Goal: Find specific page/section: Find specific page/section

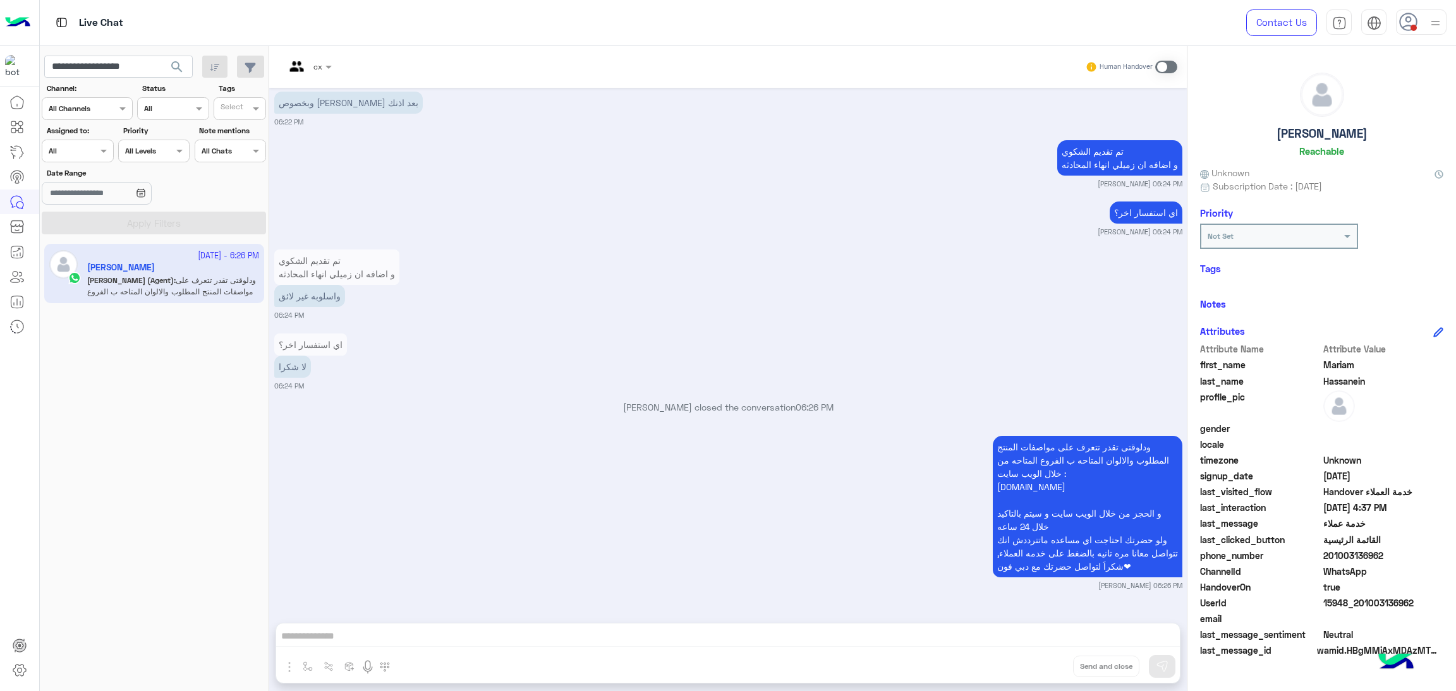
scroll to position [4870, 0]
click at [1394, 23] on div "Contact Us Help Center عربي English" at bounding box center [1341, 22] width 229 height 45
click at [1406, 25] on use at bounding box center [1408, 22] width 18 height 18
click at [1336, 179] on label "Offline" at bounding box center [1368, 179] width 138 height 23
drag, startPoint x: 962, startPoint y: 354, endPoint x: 1012, endPoint y: 368, distance: 51.8
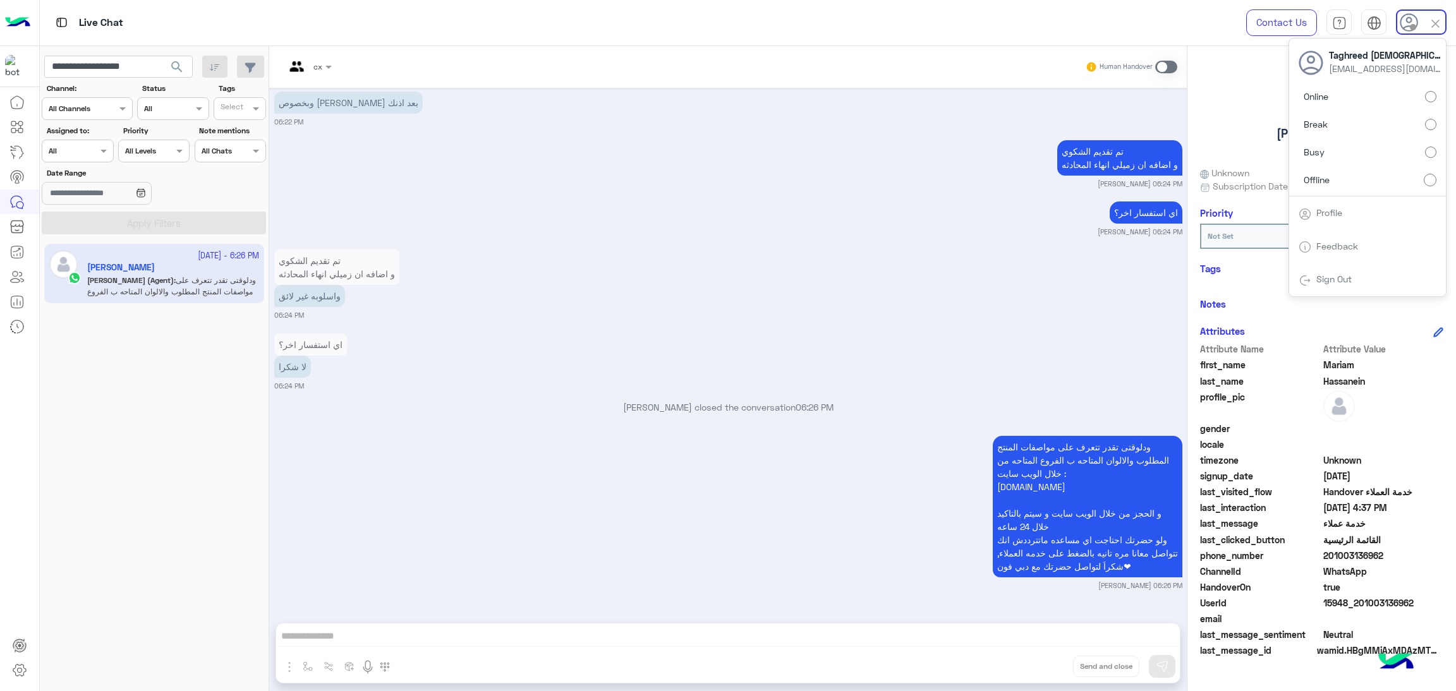
click at [976, 358] on div "اي استفسار اخر؟ لا شكرا 06:24 PM" at bounding box center [728, 360] width 908 height 61
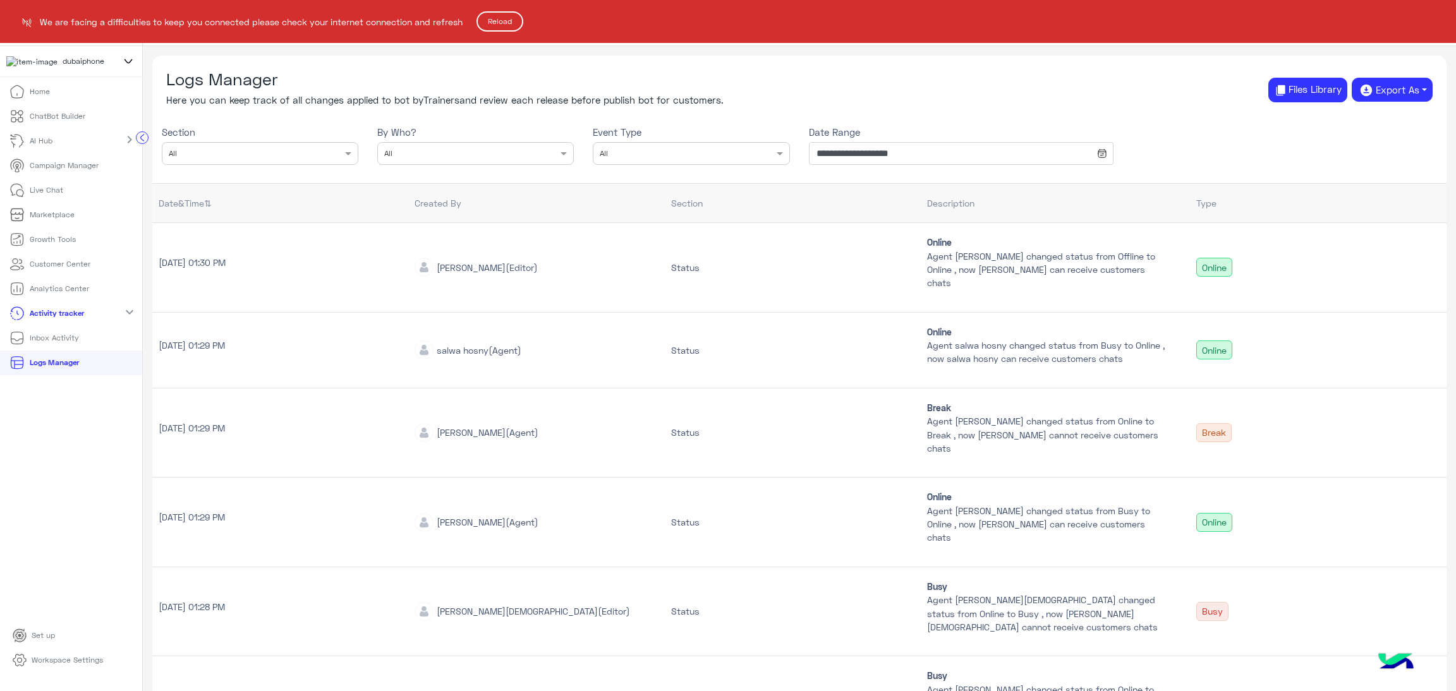
scroll to position [439, 0]
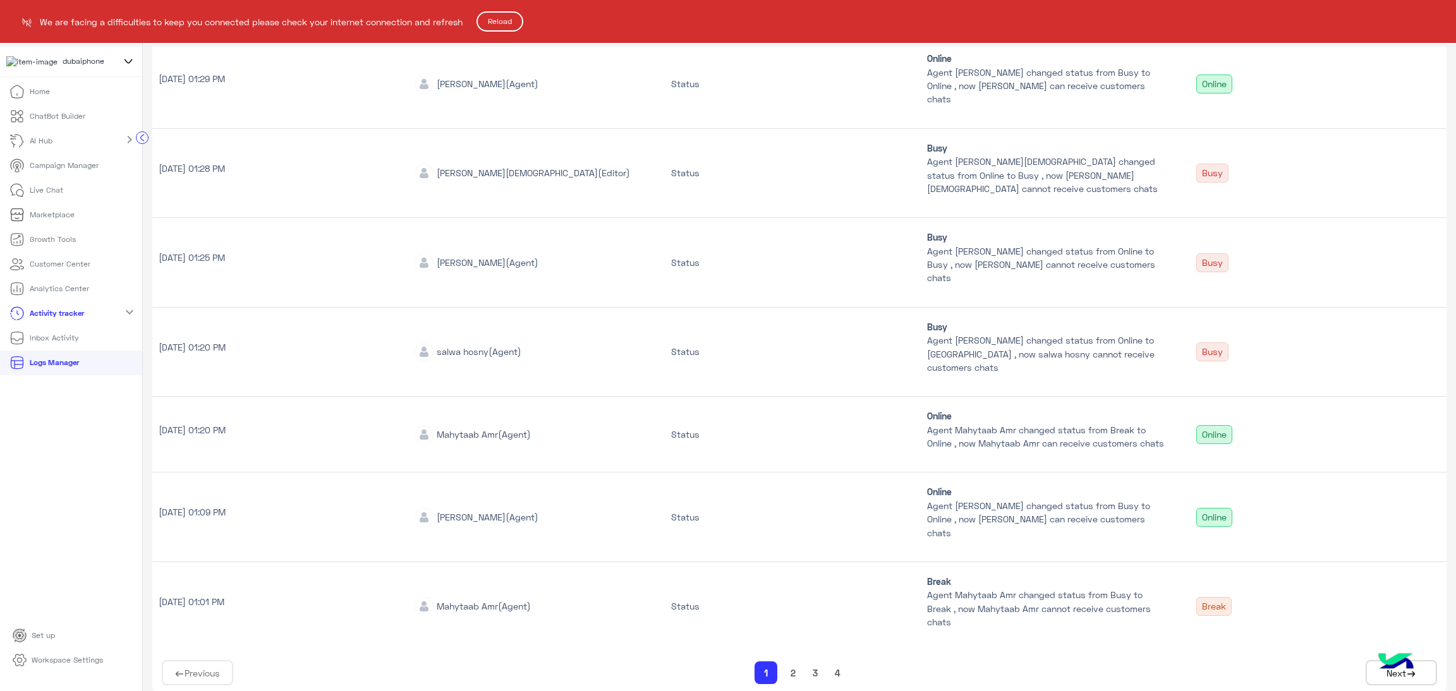
click at [487, 23] on button "Reload" at bounding box center [499, 21] width 47 height 20
